Goal: Go to known website: Access a specific website the user already knows

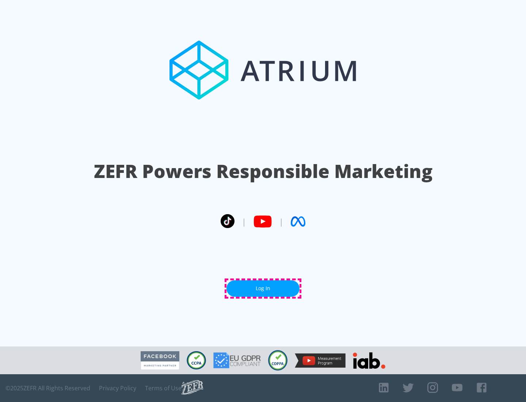
click at [263, 288] on link "Log In" at bounding box center [263, 288] width 73 height 16
